Goal: Information Seeking & Learning: Compare options

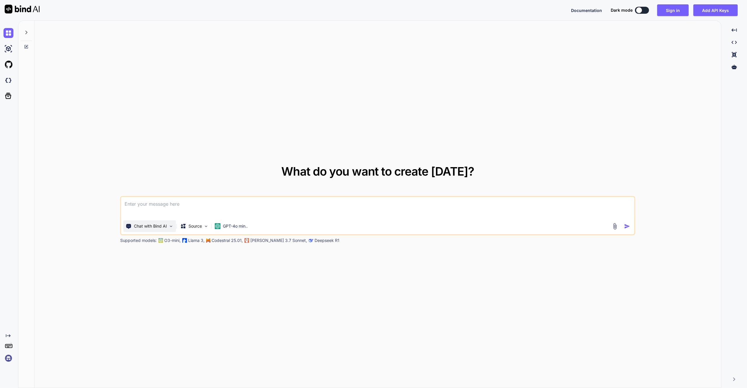
click at [164, 228] on p "Chat with Bind AI" at bounding box center [150, 226] width 33 height 6
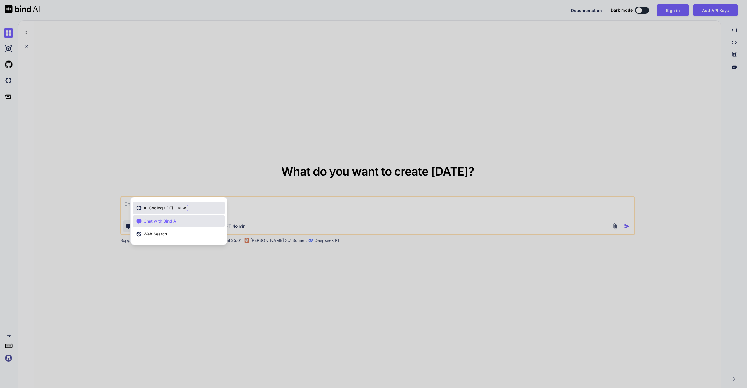
click at [159, 206] on span "AI Coding (IDE)" at bounding box center [159, 208] width 30 height 6
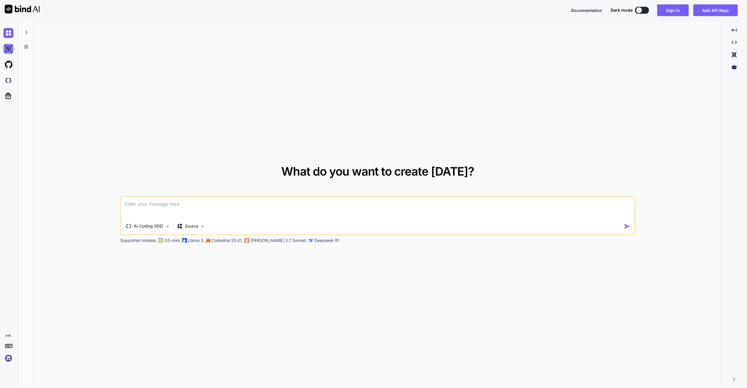
click at [4, 47] on img at bounding box center [9, 49] width 10 height 10
type textarea "x"
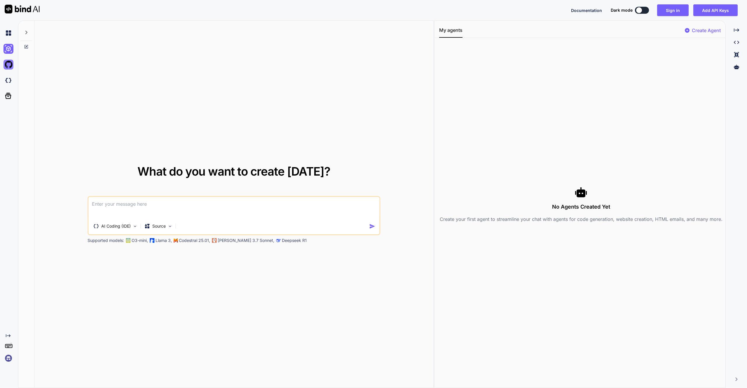
click at [11, 64] on img at bounding box center [9, 65] width 10 height 10
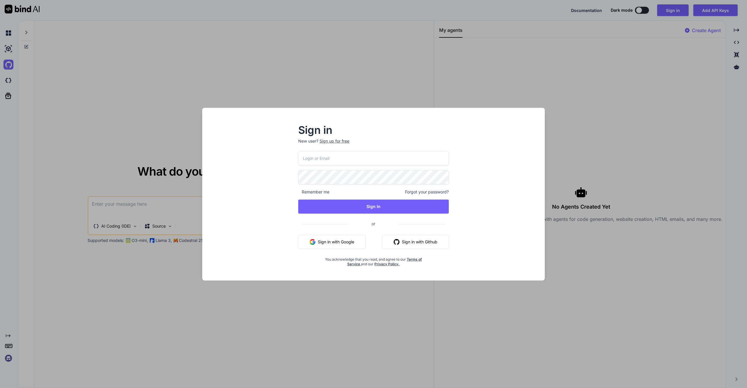
click at [9, 83] on div "Sign in New user? Sign up for free Remember me Forgot your password? Sign In or…" at bounding box center [373, 194] width 747 height 388
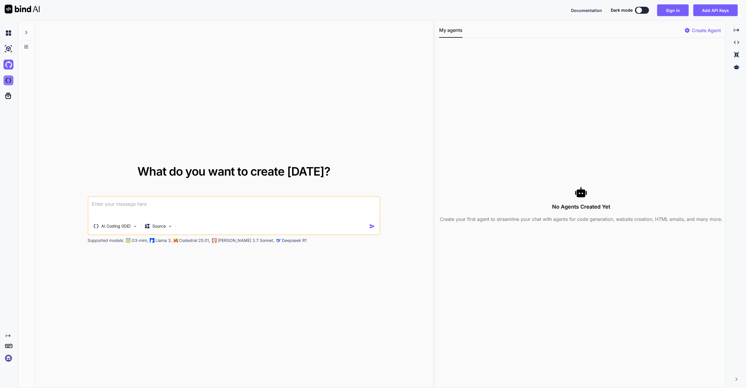
click at [9, 82] on img at bounding box center [9, 80] width 10 height 10
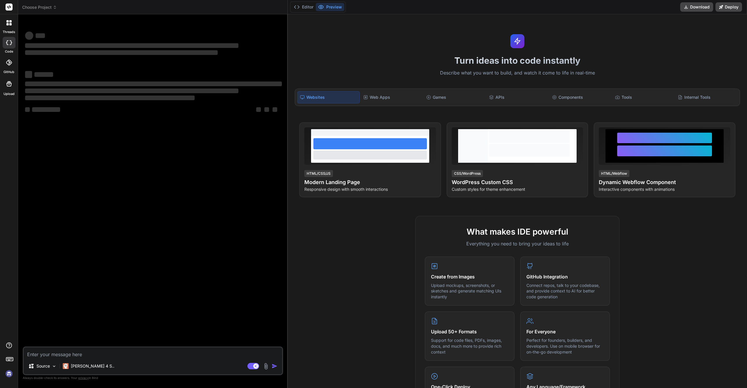
type textarea "x"
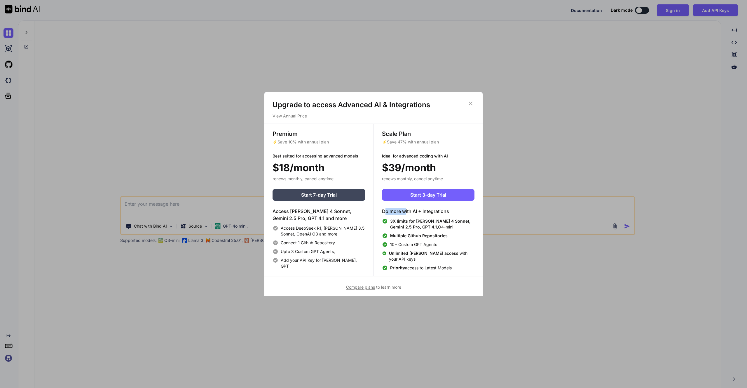
drag, startPoint x: 385, startPoint y: 211, endPoint x: 406, endPoint y: 212, distance: 21.0
click at [406, 212] on h4 "Do more with AI + Integrations" at bounding box center [428, 211] width 93 height 7
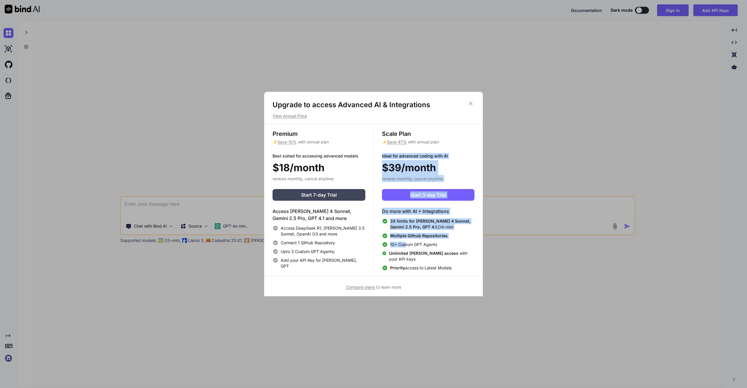
drag, startPoint x: 380, startPoint y: 155, endPoint x: 385, endPoint y: 257, distance: 102.3
click at [406, 244] on div "Scale Plan ⚡ Save 47% with annual plan Ideal for advanced coding with AI $39/mo…" at bounding box center [428, 200] width 109 height 152
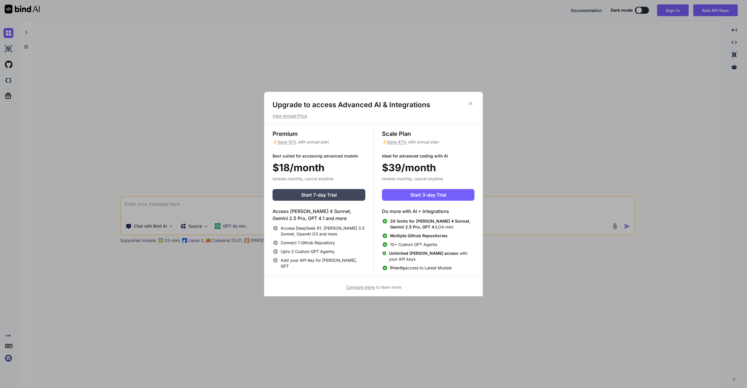
click at [362, 287] on span "Compare plans" at bounding box center [360, 286] width 29 height 5
